Goal: Obtain resource: Obtain resource

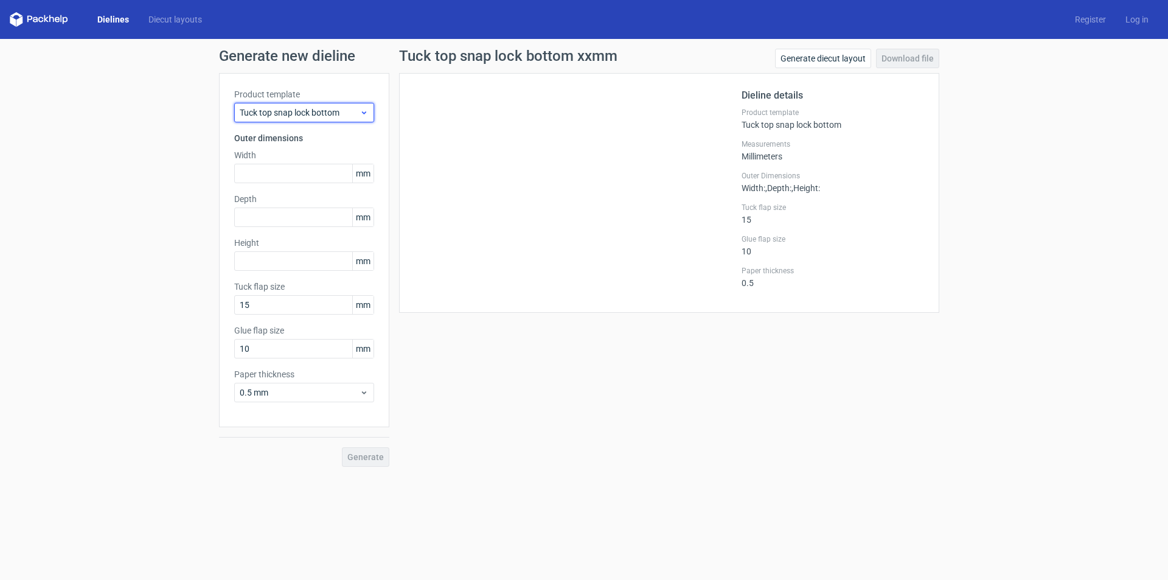
click at [369, 116] on div "Tuck top snap lock bottom" at bounding box center [304, 112] width 140 height 19
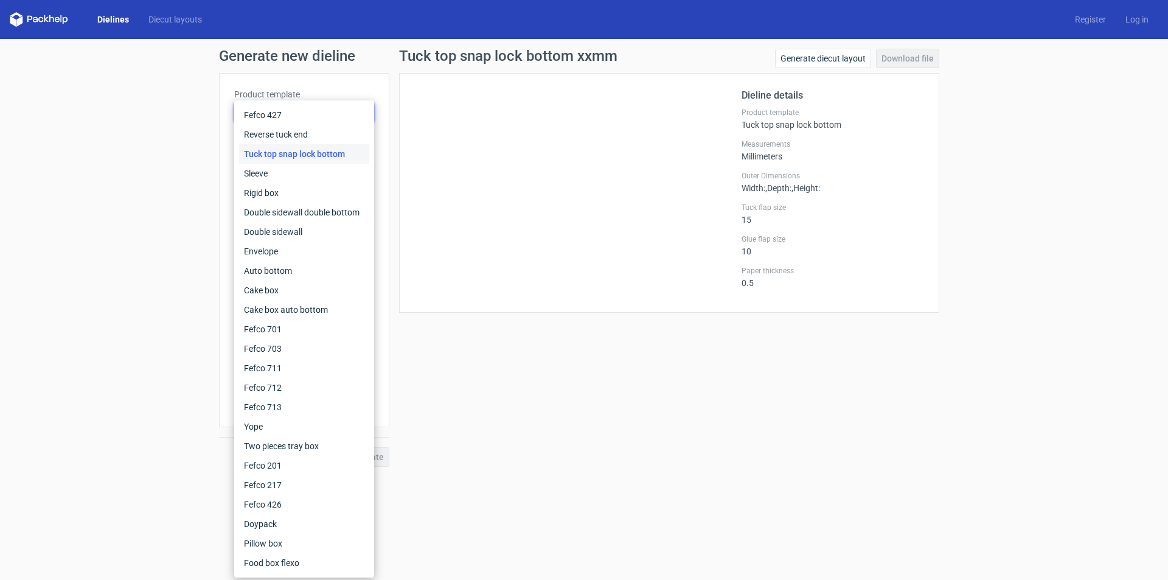
click at [436, 60] on h1 "Tuck top snap lock bottom xxmm" at bounding box center [508, 56] width 218 height 15
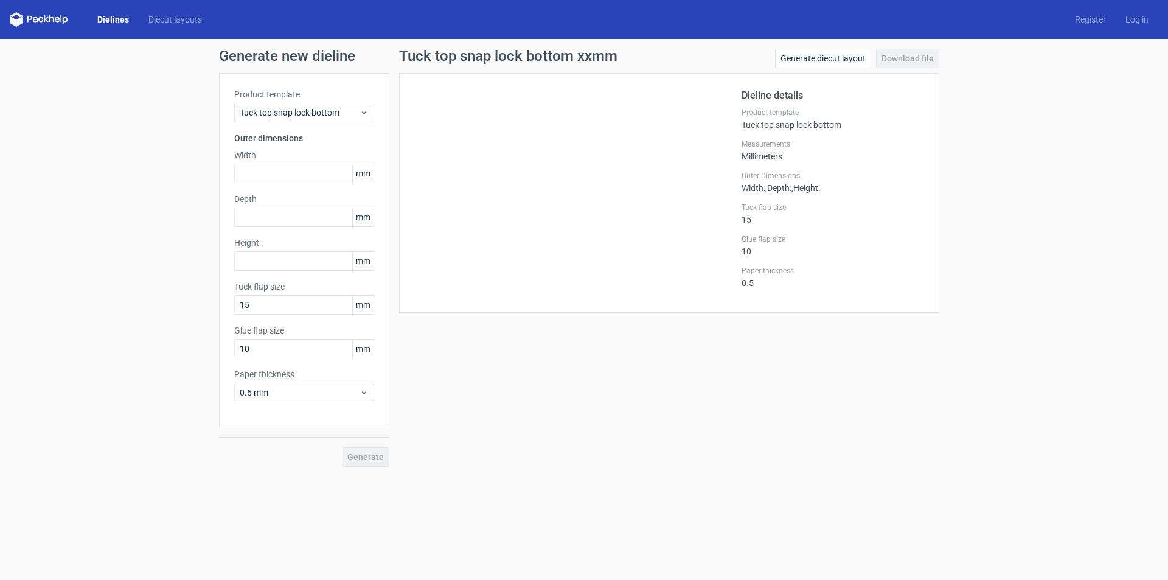
click at [301, 61] on h1 "Generate new dieline" at bounding box center [584, 56] width 730 height 15
click at [167, 13] on link "Diecut layouts" at bounding box center [175, 19] width 73 height 12
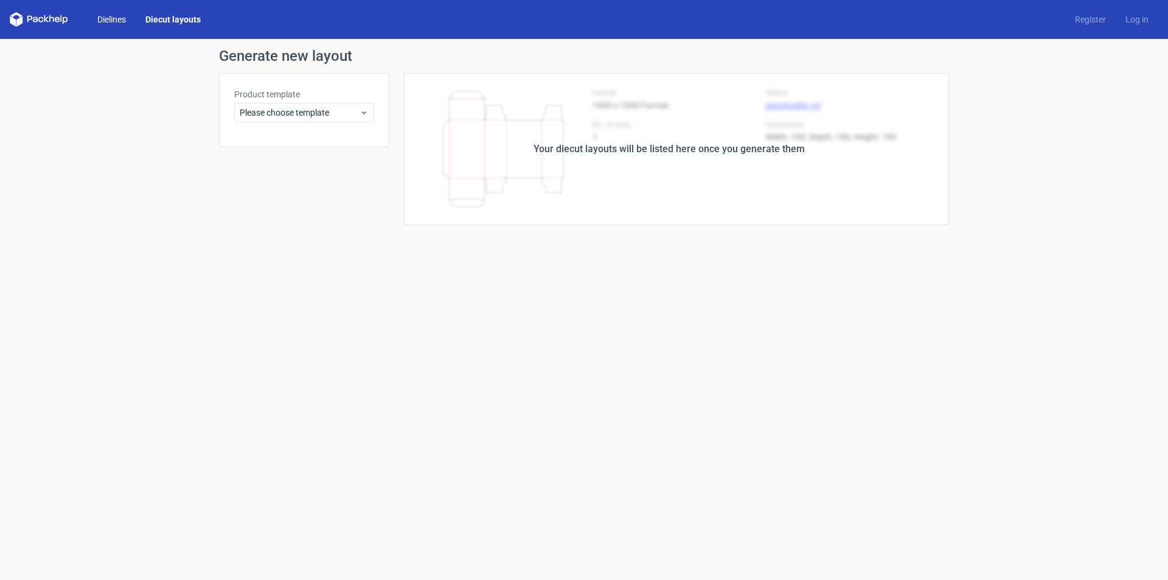
click at [119, 22] on link "Dielines" at bounding box center [112, 19] width 48 height 12
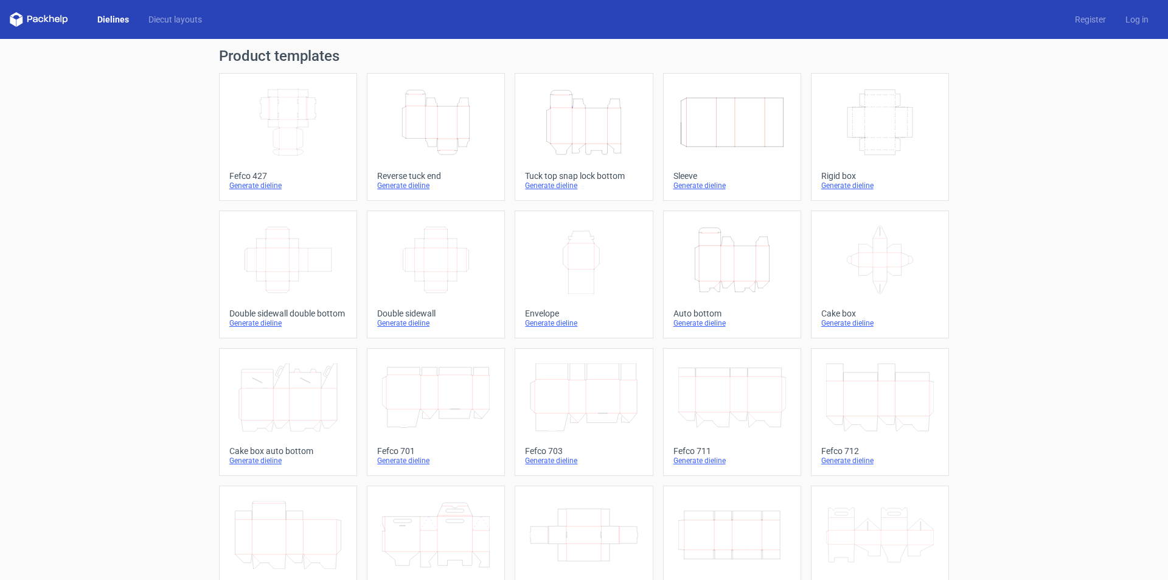
click at [552, 187] on div "Generate dieline" at bounding box center [583, 186] width 117 height 10
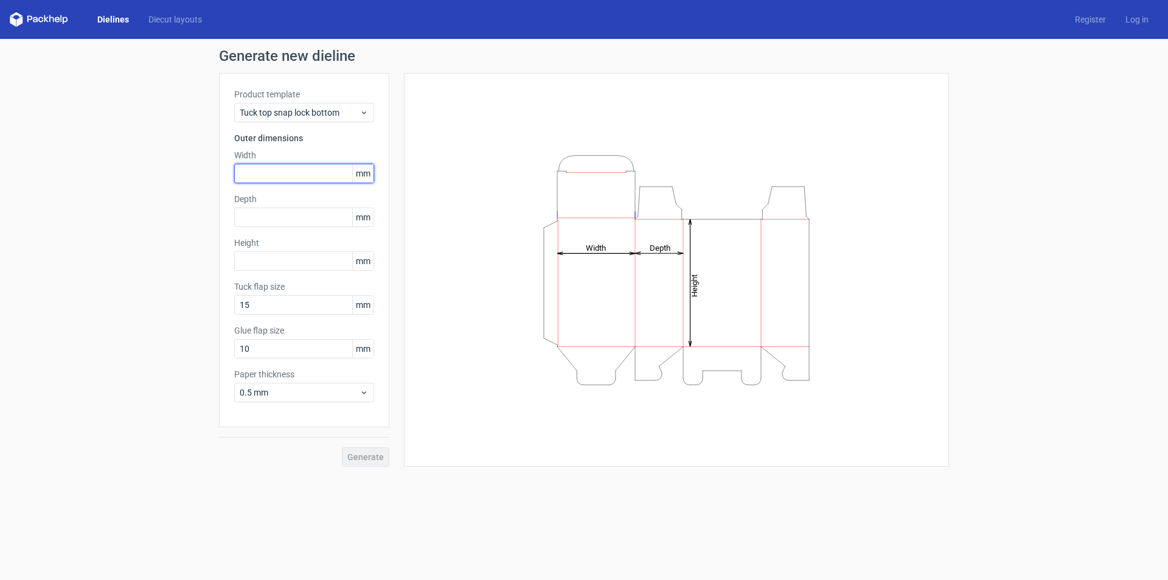
click at [343, 175] on input "text" at bounding box center [304, 173] width 140 height 19
click at [339, 173] on input "text" at bounding box center [304, 173] width 140 height 19
type input "42"
type input "113"
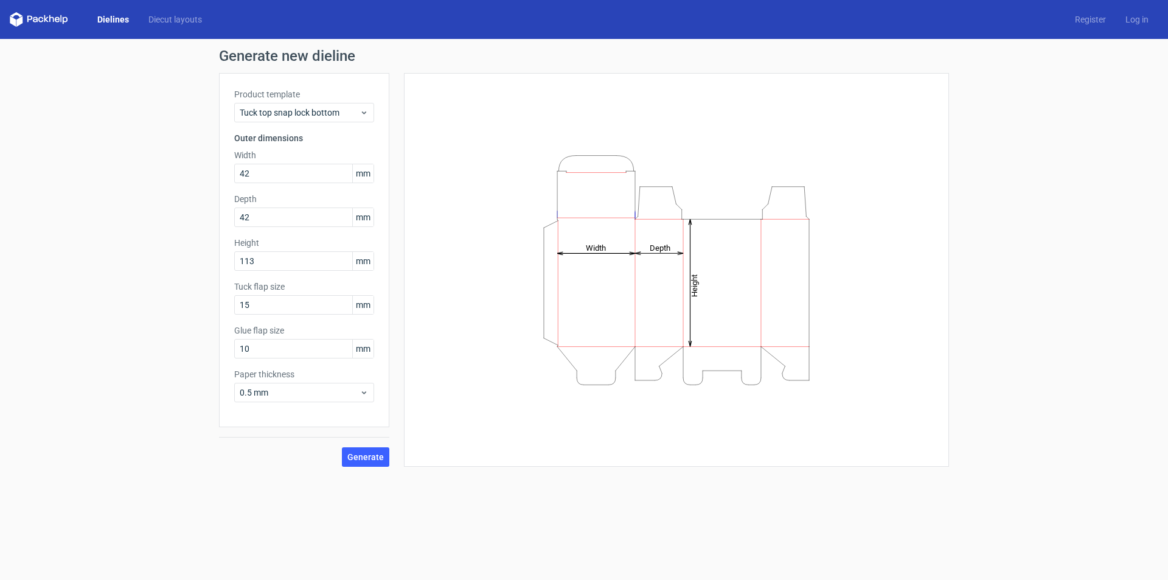
drag, startPoint x: 366, startPoint y: 453, endPoint x: 367, endPoint y: 412, distance: 41.4
click at [367, 412] on div "Product template Tuck top snap lock bottom Outer dimensions Width 42 mm Depth 4…" at bounding box center [304, 270] width 170 height 394
click at [364, 453] on span "Generate" at bounding box center [365, 457] width 37 height 9
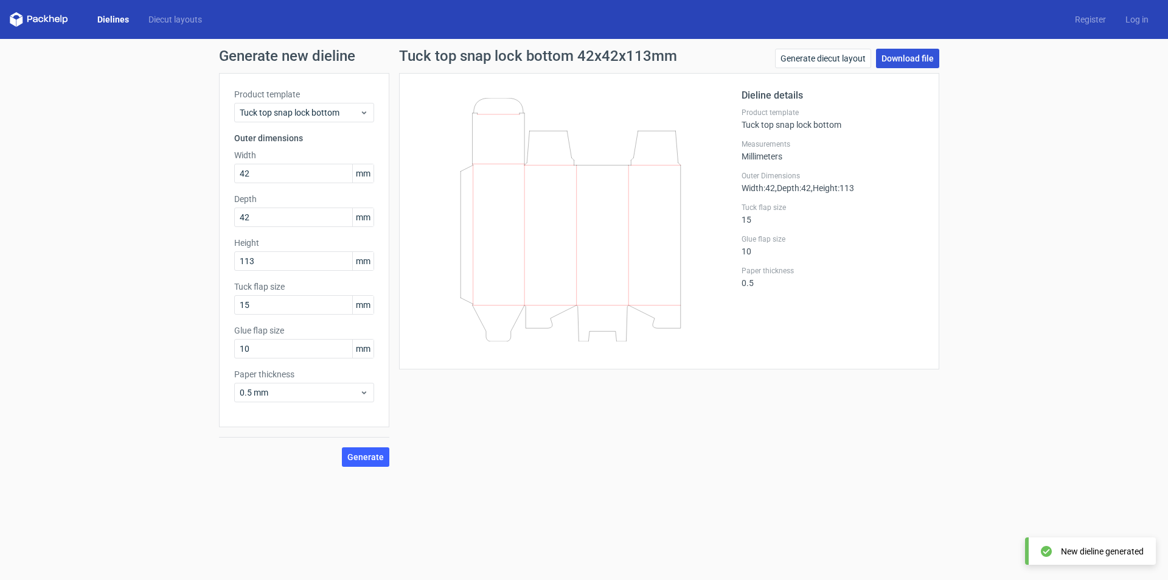
click at [910, 63] on link "Download file" at bounding box center [907, 58] width 63 height 19
